Goal: Transaction & Acquisition: Purchase product/service

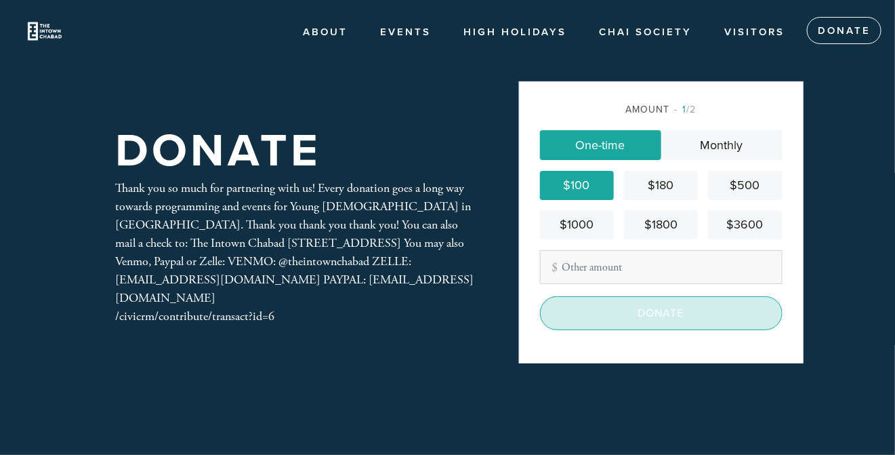
click at [627, 323] on input "Donate" at bounding box center [661, 313] width 243 height 34
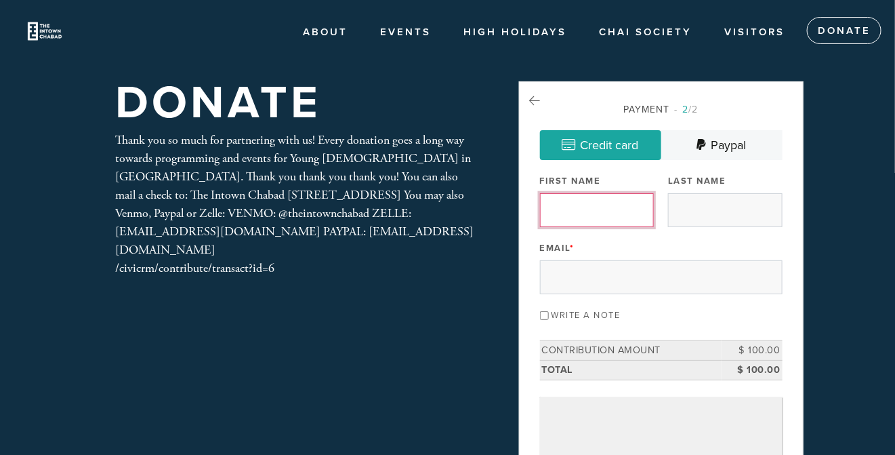
click at [570, 197] on input "First Name" at bounding box center [597, 210] width 114 height 34
type input "[PERSON_NAME]"
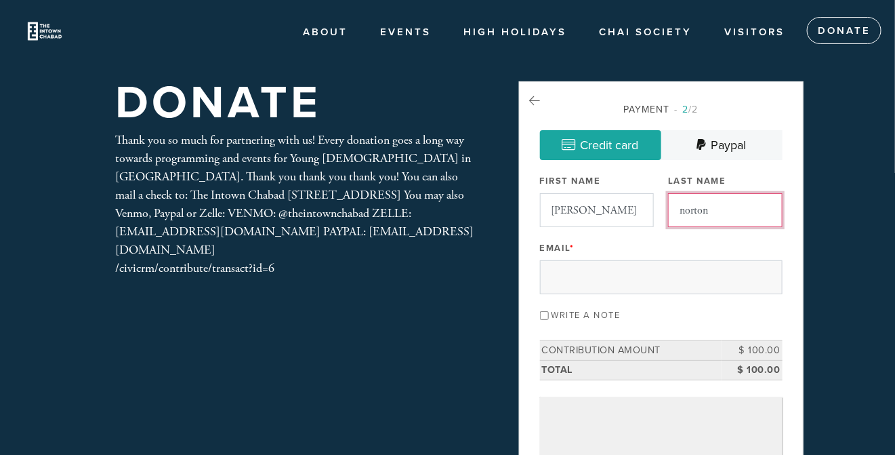
type input "norton"
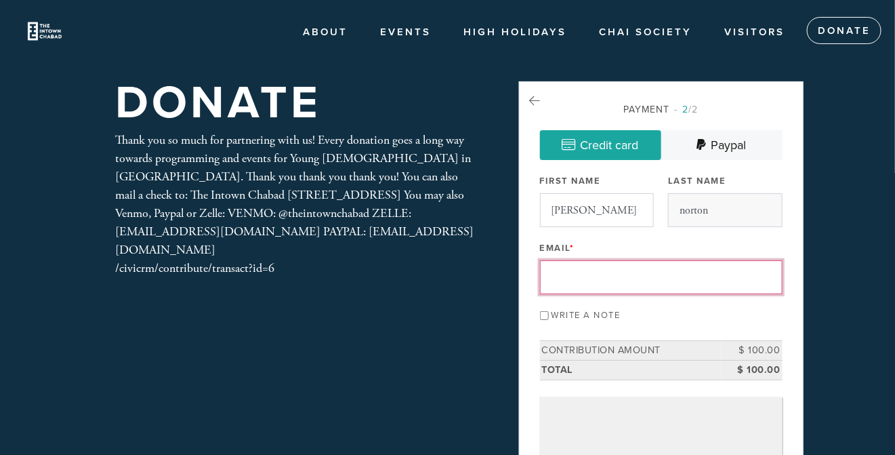
paste input "[EMAIL_ADDRESS][DOMAIN_NAME]"
type input "[EMAIL_ADDRESS][DOMAIN_NAME]"
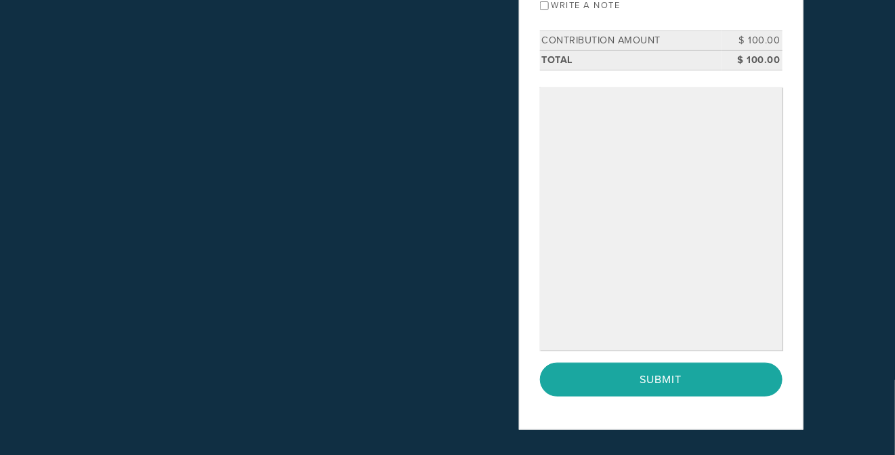
scroll to position [315, 0]
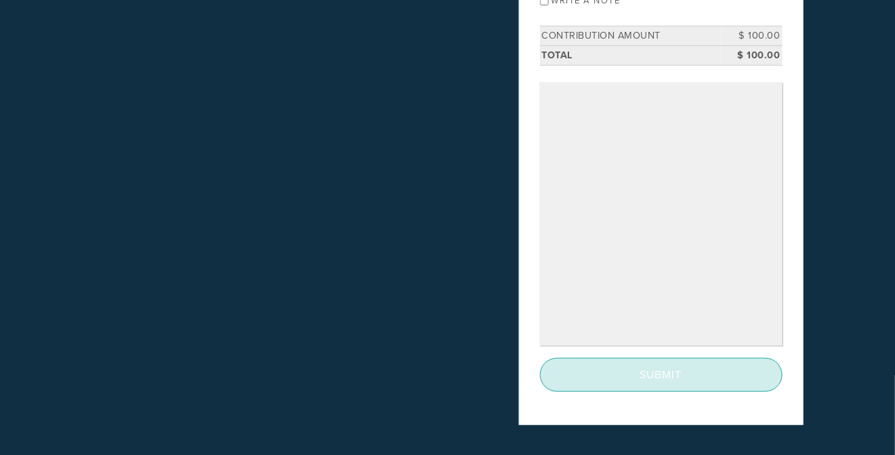
click at [664, 374] on input "Submit" at bounding box center [661, 375] width 243 height 34
